Goal: Task Accomplishment & Management: Complete application form

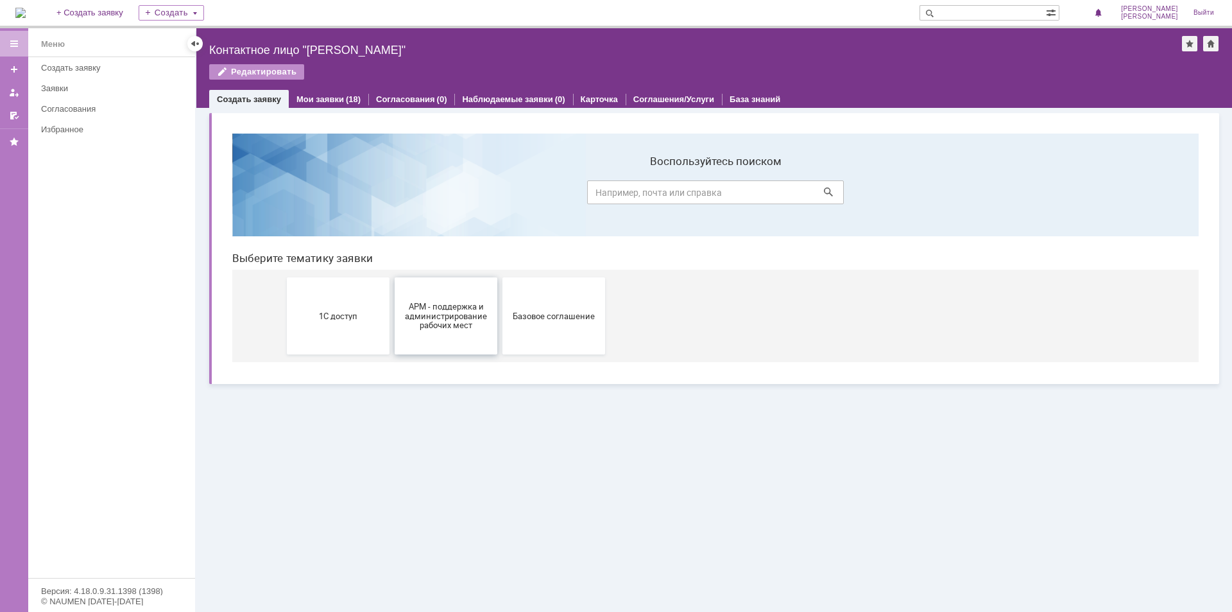
click at [450, 311] on span "АРМ - поддержка и администрирование рабочих мест" at bounding box center [446, 315] width 95 height 29
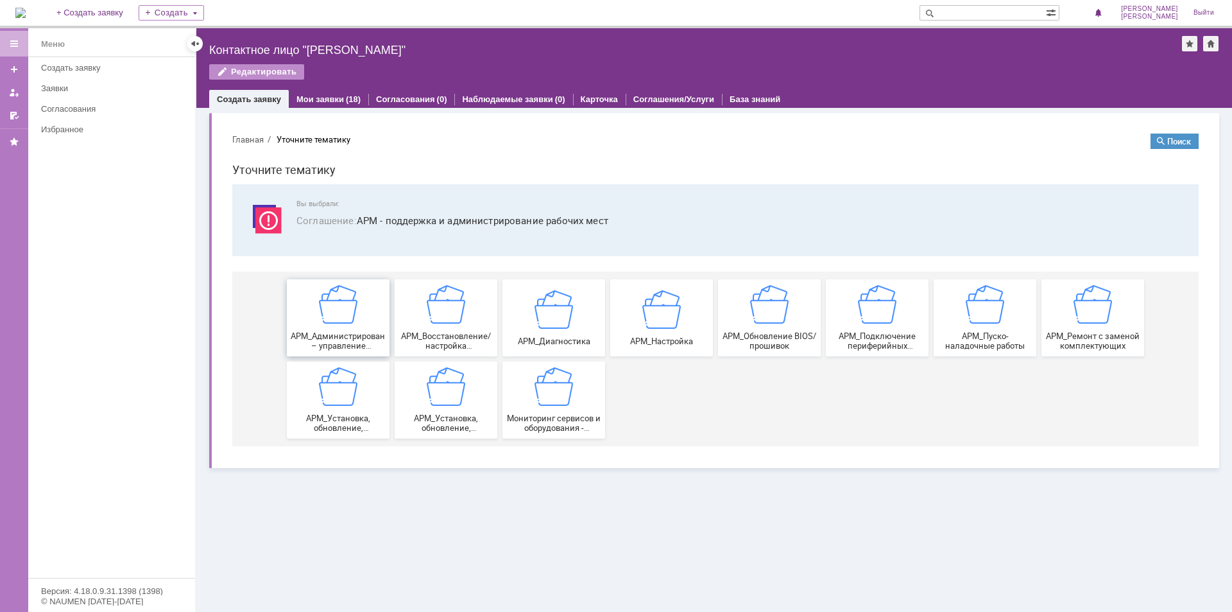
click at [354, 311] on img at bounding box center [338, 304] width 39 height 39
click at [460, 329] on div "АРМ_Восстановление/настройка работоспособности программной части" at bounding box center [446, 317] width 95 height 65
click at [345, 323] on img at bounding box center [338, 304] width 39 height 39
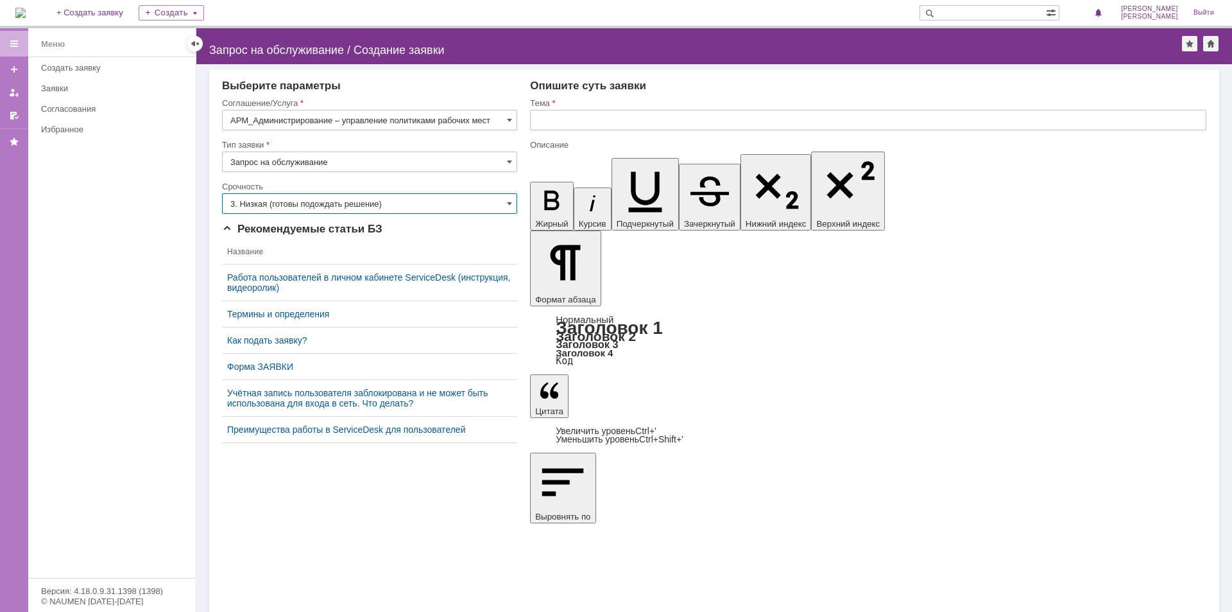
click at [413, 200] on input "3. Низкая (готовы подождать решение)" at bounding box center [369, 203] width 295 height 21
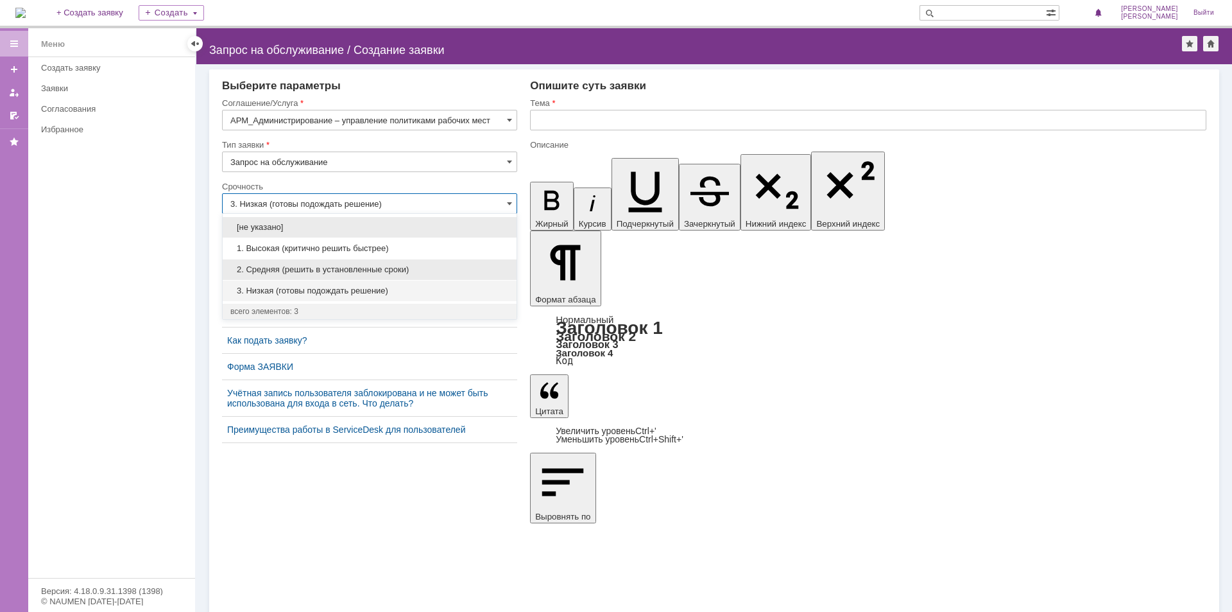
click at [425, 261] on div "2. Средняя (решить в установленные сроки)" at bounding box center [370, 269] width 294 height 21
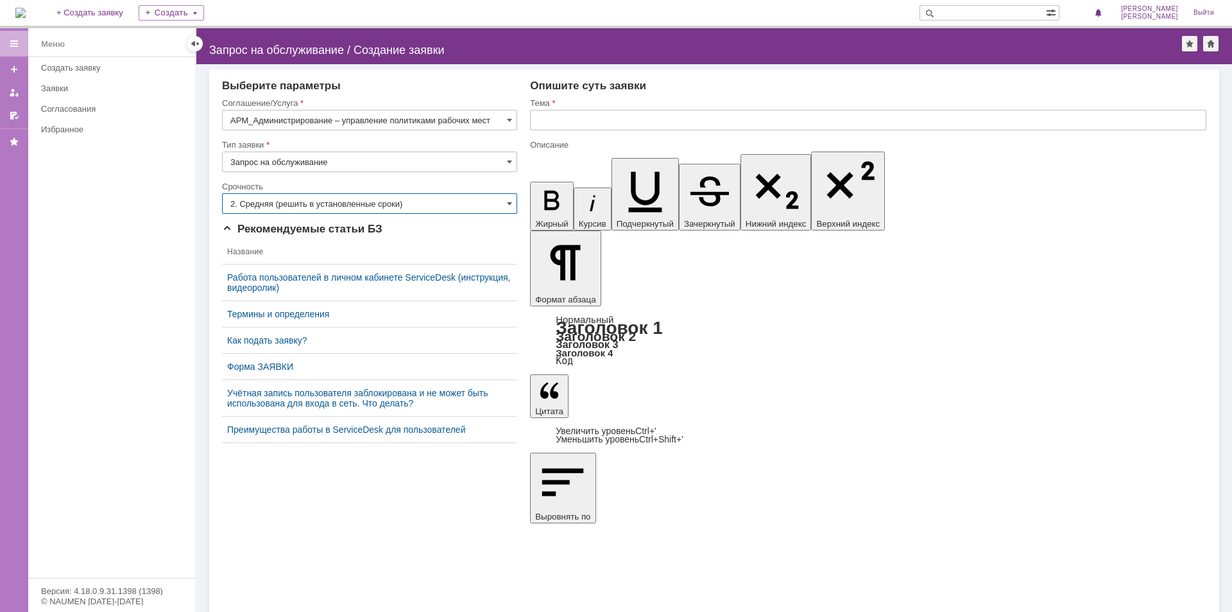
type input "2. Средняя (решить в установленные сроки)"
click at [569, 119] on input "text" at bounding box center [868, 120] width 676 height 21
type input "Новый сотрудник"
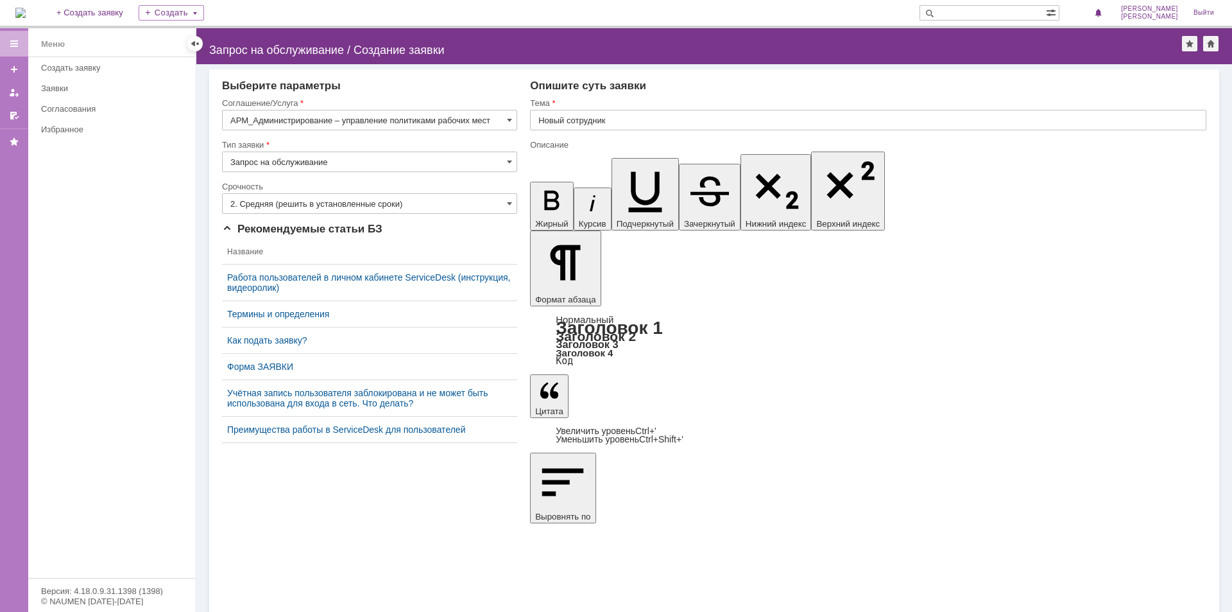
scroll to position [77, 4]
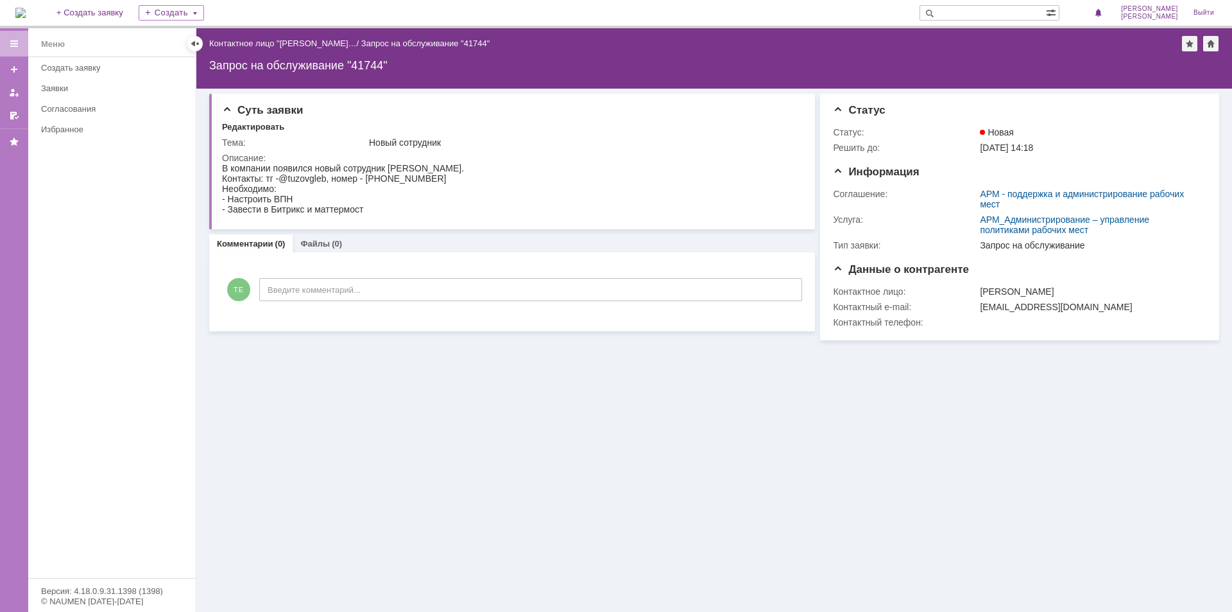
click at [798, 450] on div "Суть заявки Редактировать Тема: Новый сотрудник Описание: Комментарии (0) Файлы…" at bounding box center [714, 350] width 1036 height 523
